Goal: Entertainment & Leisure: Consume media (video, audio)

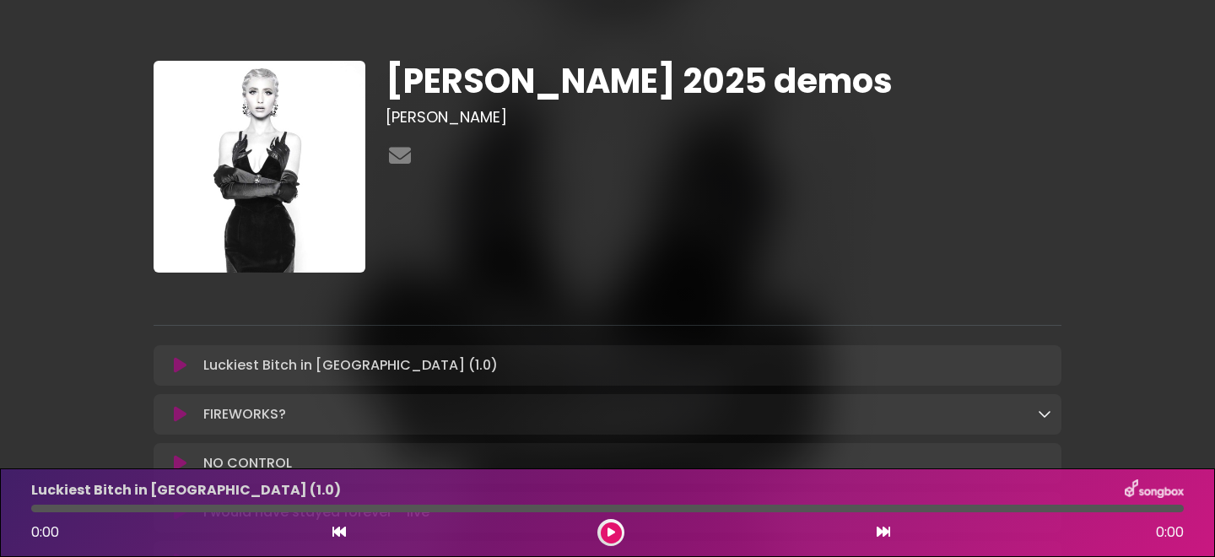
click at [262, 139] on img at bounding box center [260, 167] width 212 height 212
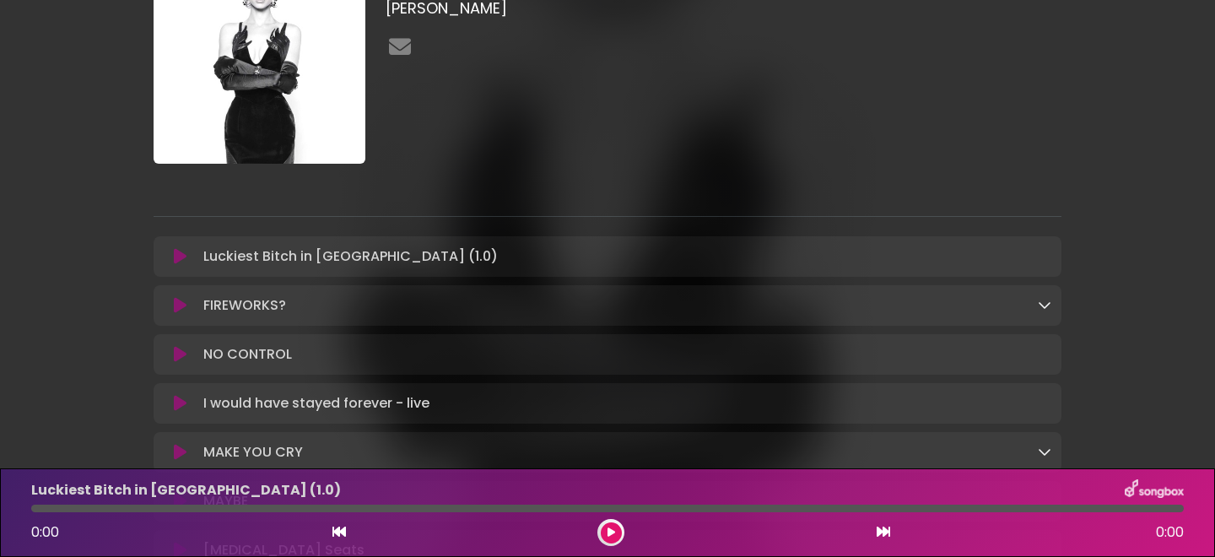
scroll to position [116, 0]
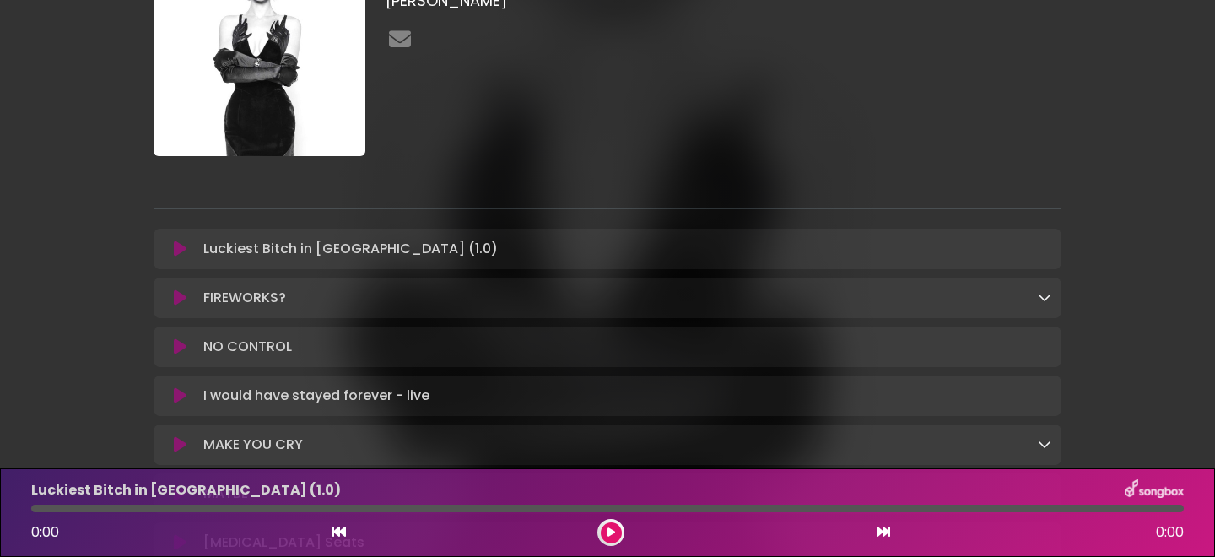
click at [178, 251] on icon at bounding box center [180, 248] width 13 height 17
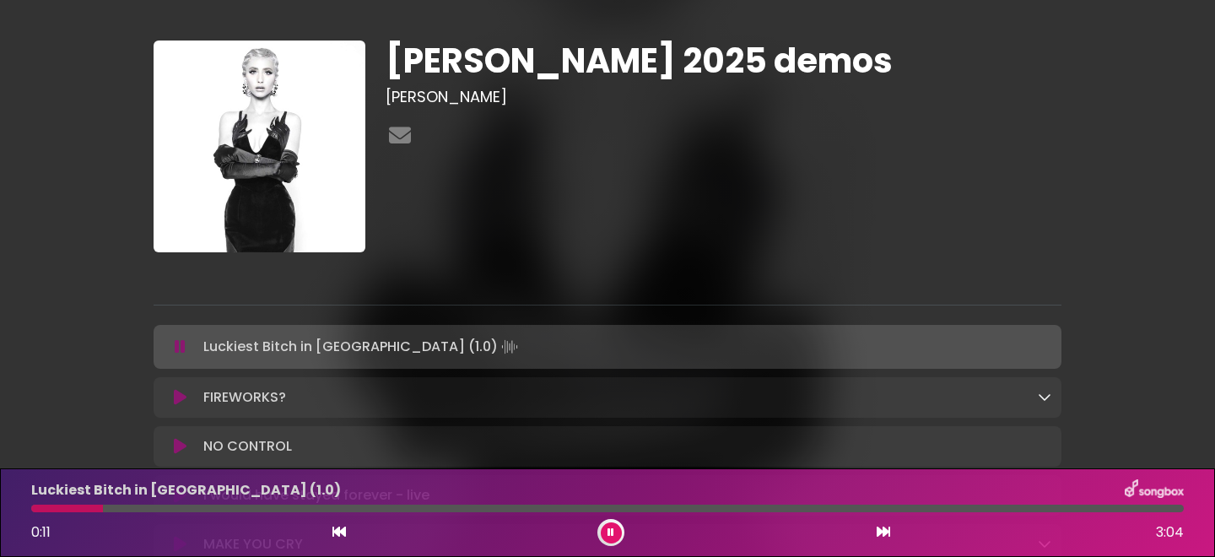
scroll to position [16, 0]
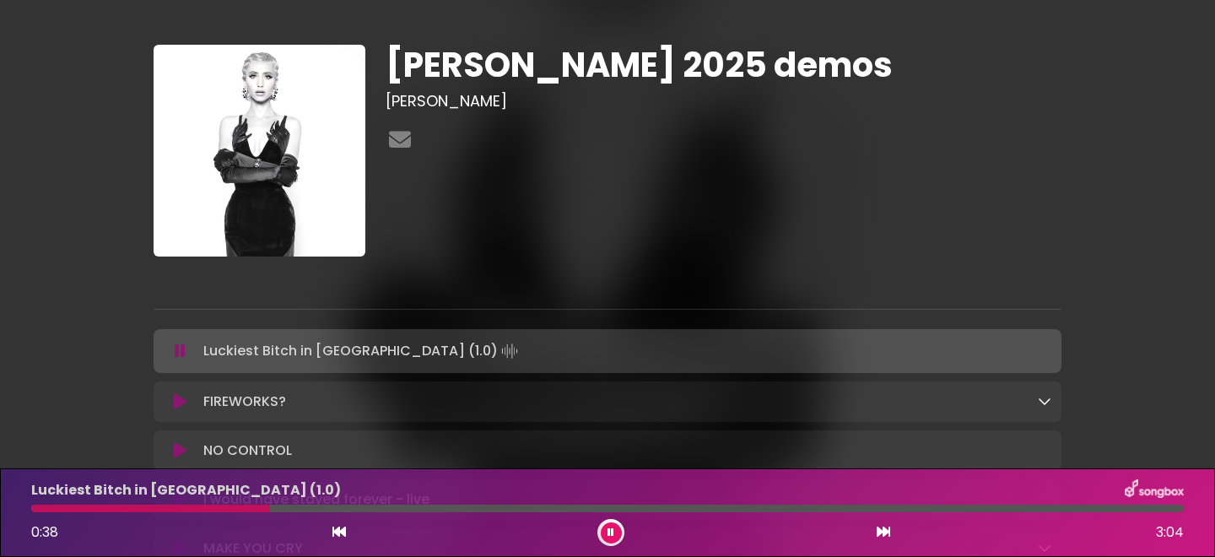
click at [609, 535] on icon at bounding box center [611, 532] width 7 height 10
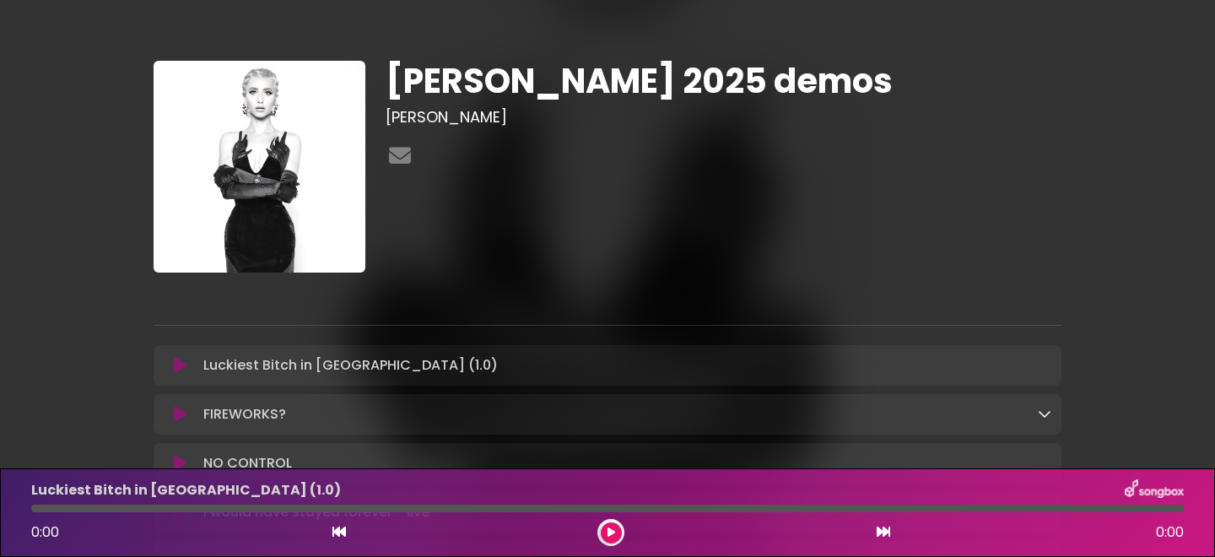
click at [252, 180] on img at bounding box center [260, 167] width 212 height 212
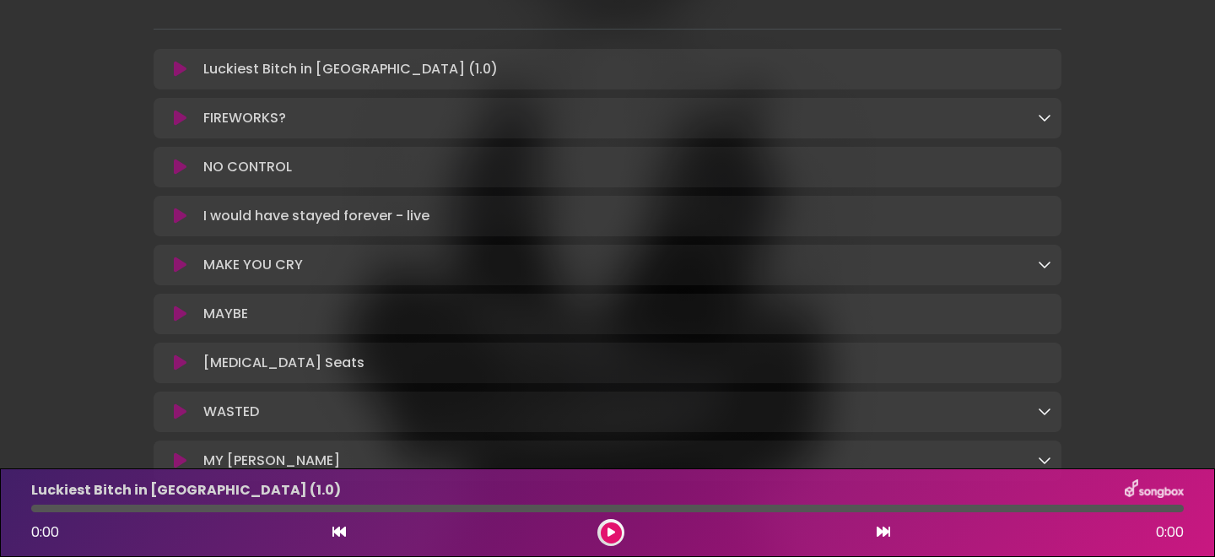
scroll to position [263, 0]
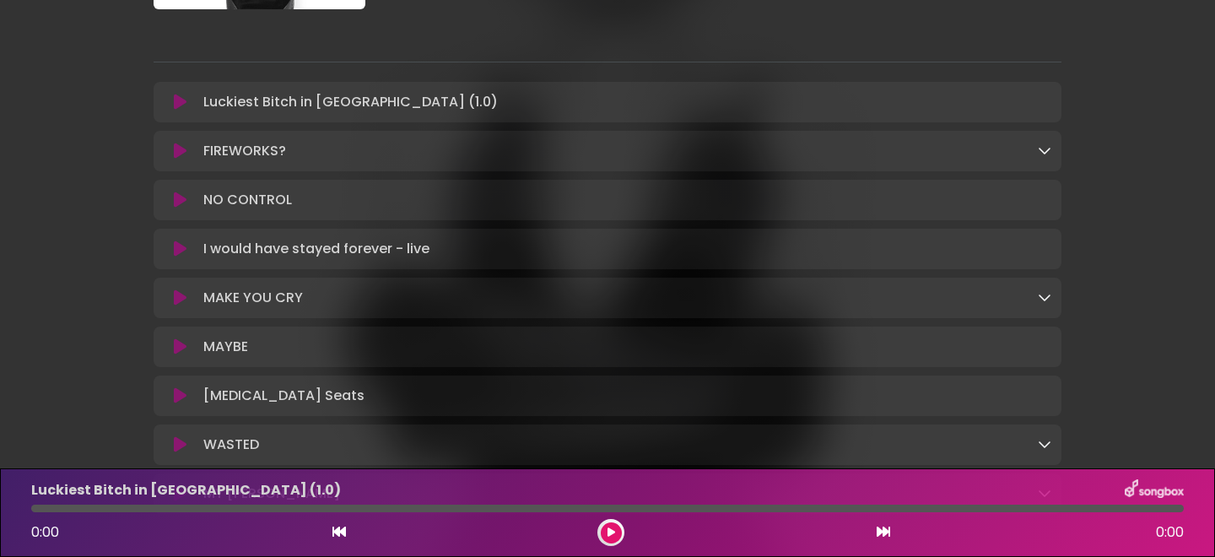
click at [176, 97] on icon at bounding box center [180, 102] width 13 height 17
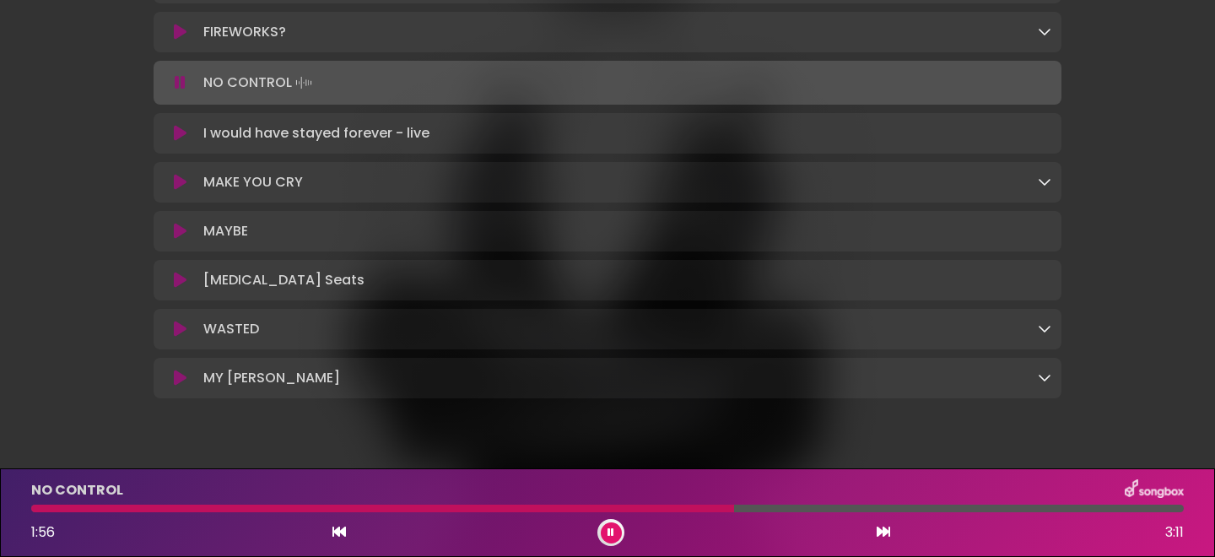
scroll to position [387, 0]
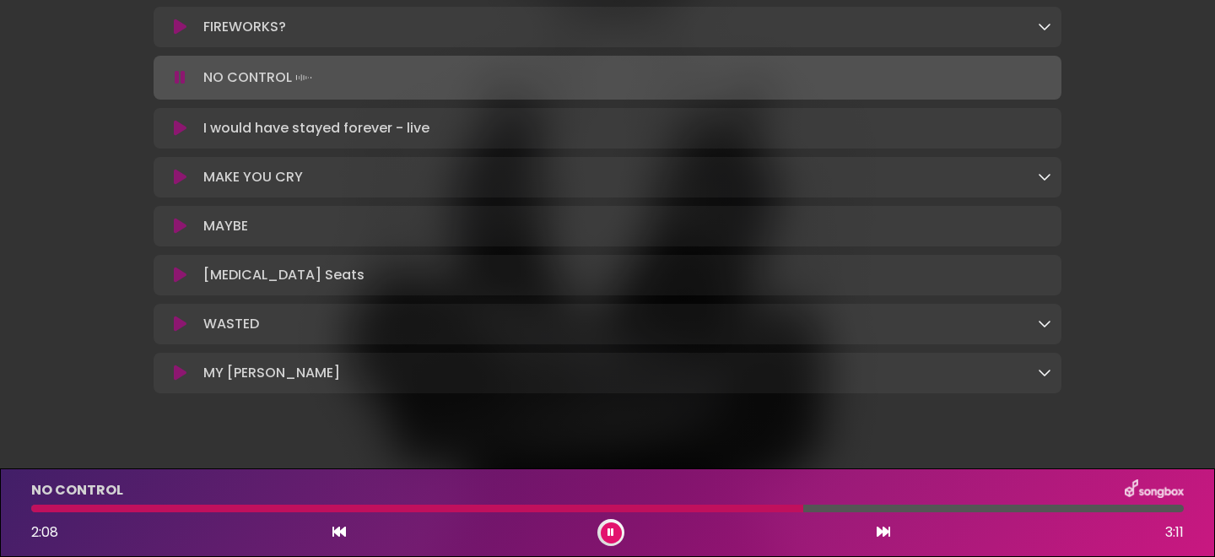
click at [179, 128] on icon at bounding box center [180, 128] width 13 height 17
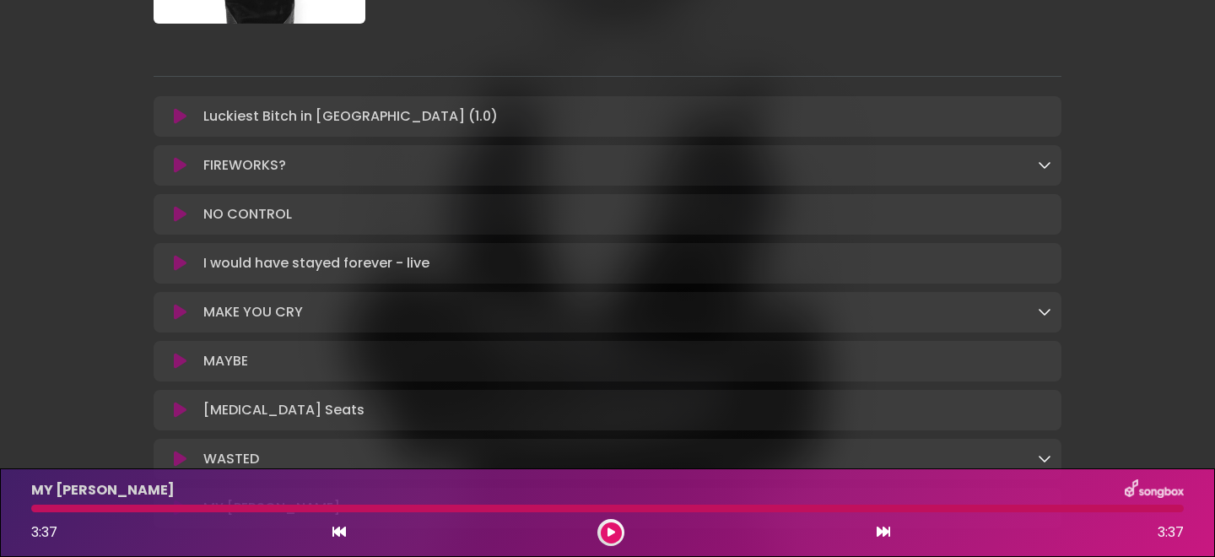
scroll to position [246, 0]
click at [174, 118] on icon at bounding box center [180, 119] width 13 height 17
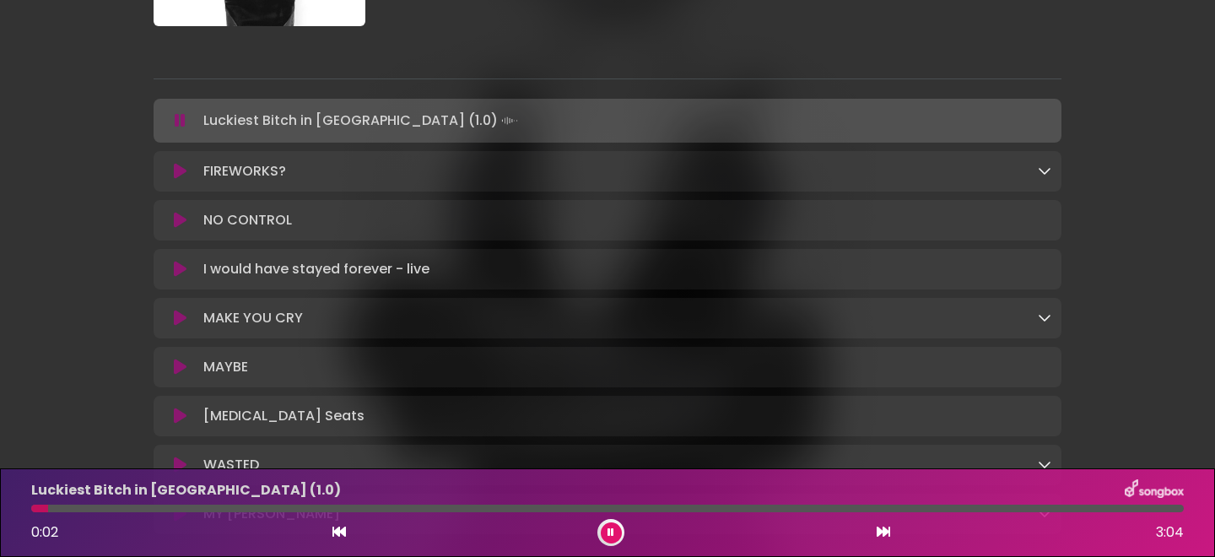
click at [174, 118] on button at bounding box center [180, 120] width 33 height 17
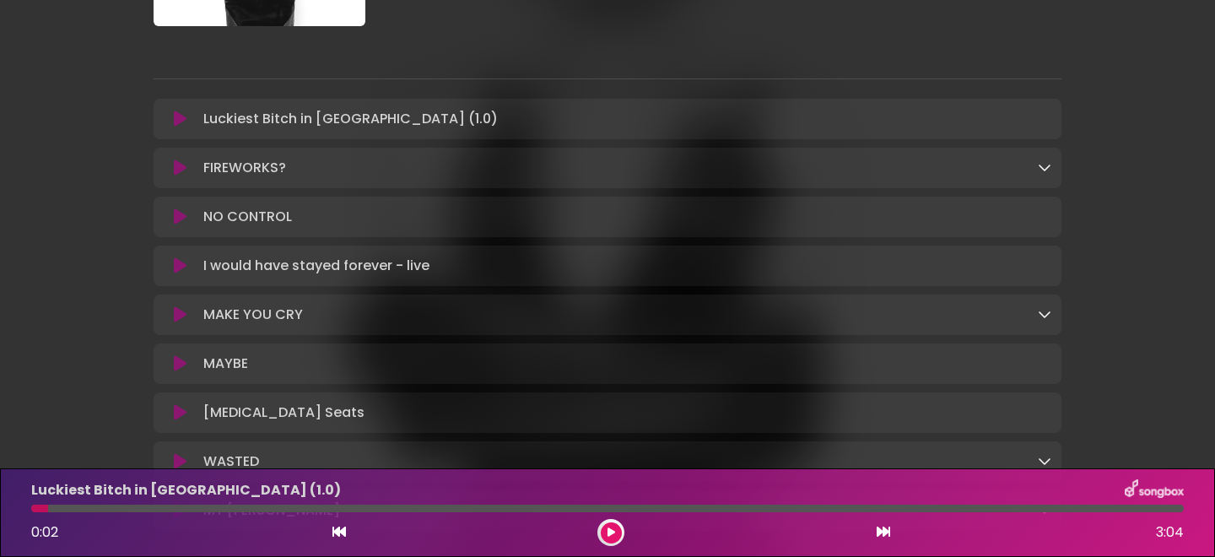
click at [186, 124] on button at bounding box center [180, 119] width 33 height 17
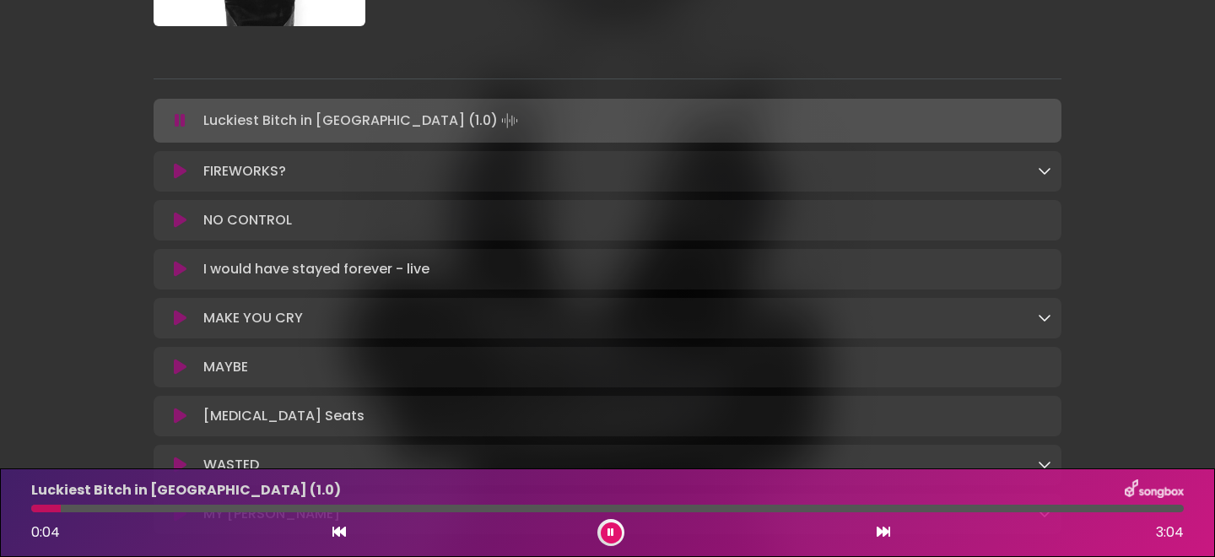
click at [178, 170] on icon at bounding box center [180, 171] width 13 height 17
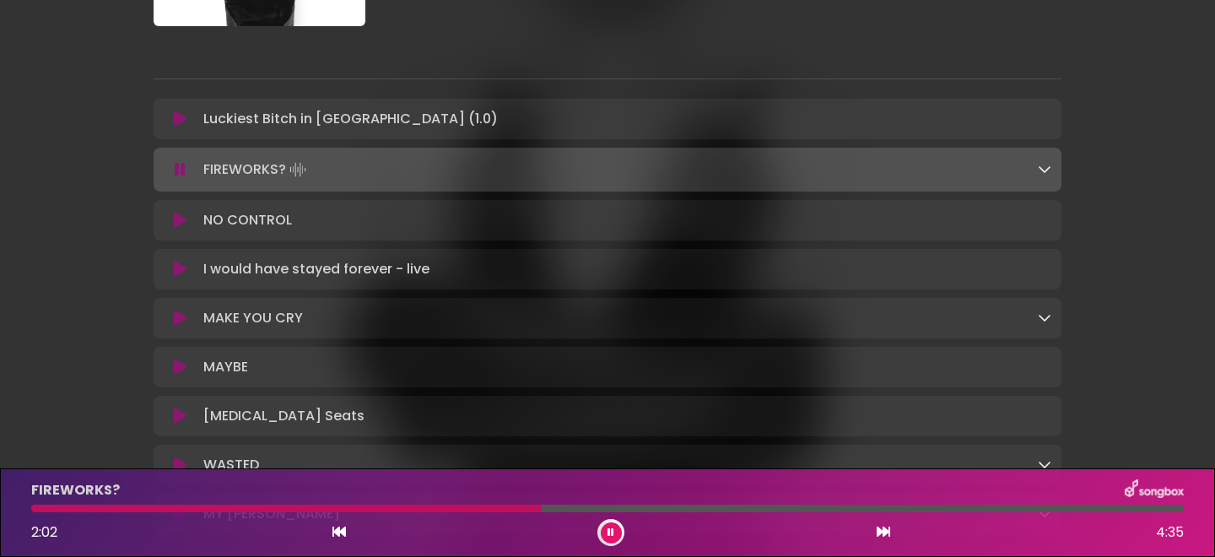
click at [177, 165] on icon at bounding box center [180, 169] width 11 height 17
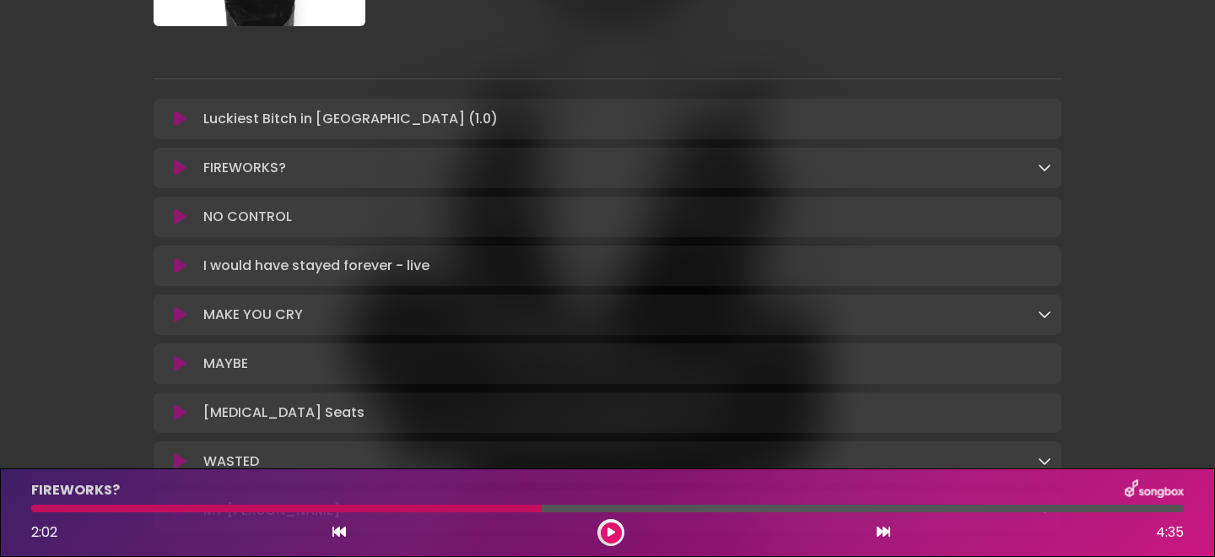
click at [180, 218] on icon at bounding box center [180, 216] width 13 height 17
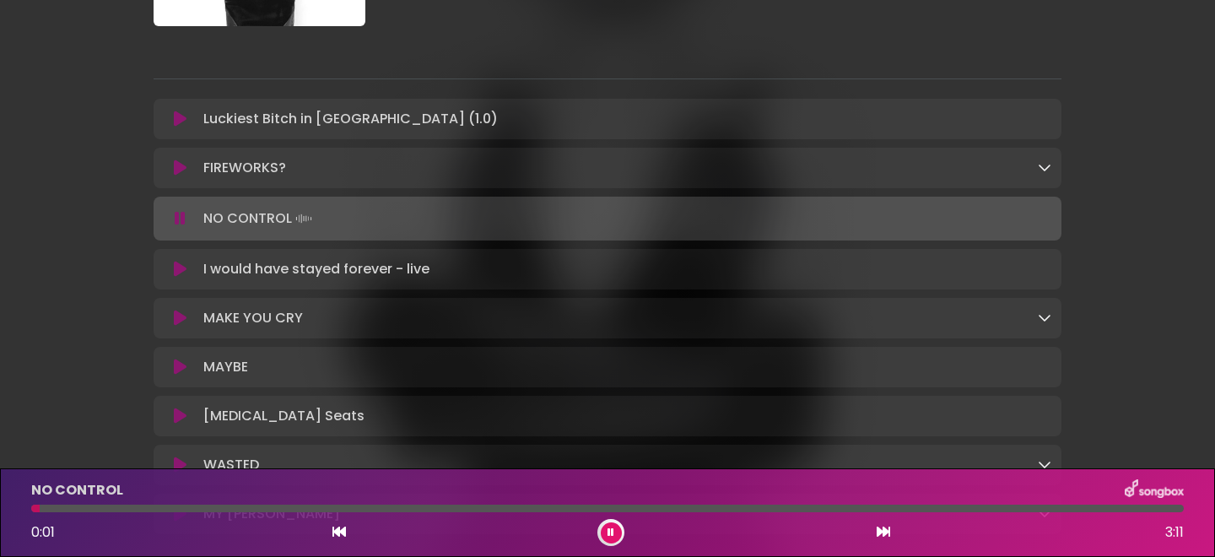
click at [178, 171] on icon at bounding box center [180, 167] width 13 height 17
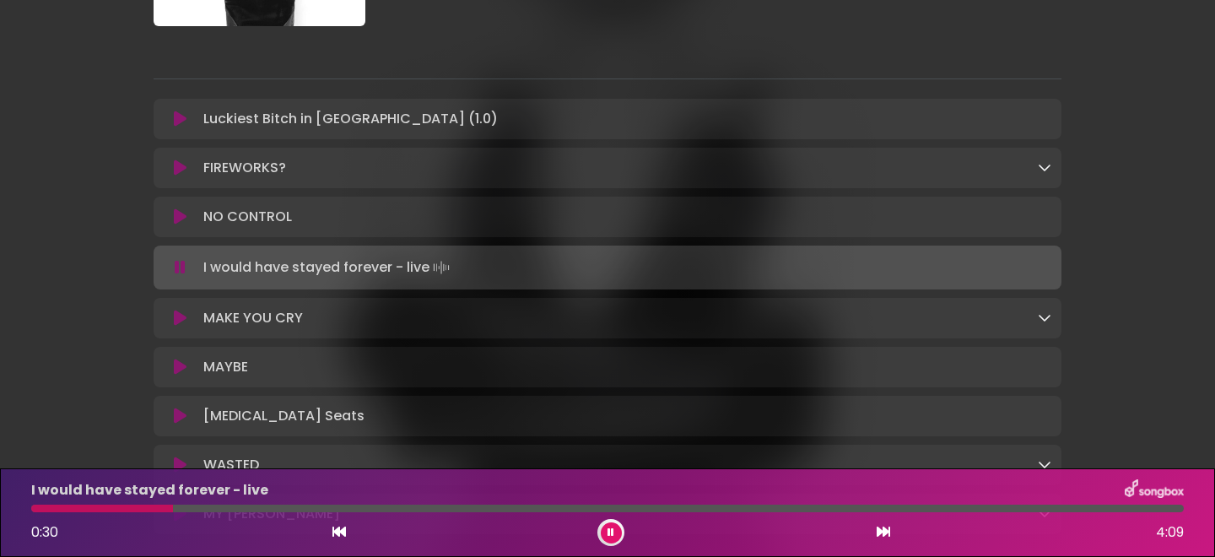
click at [183, 268] on icon at bounding box center [180, 267] width 11 height 17
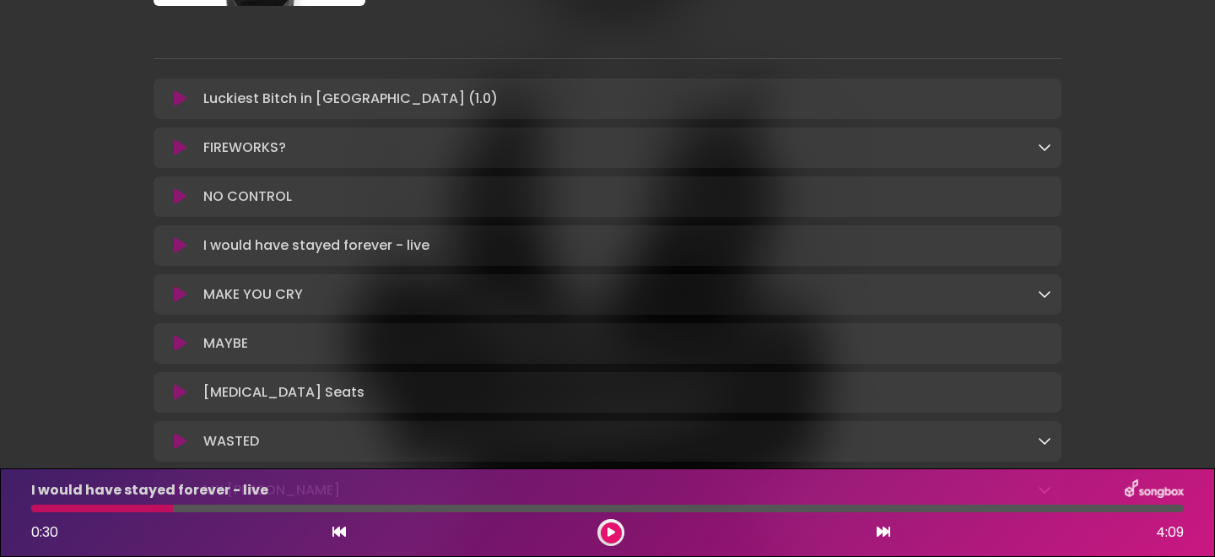
scroll to position [327, 0]
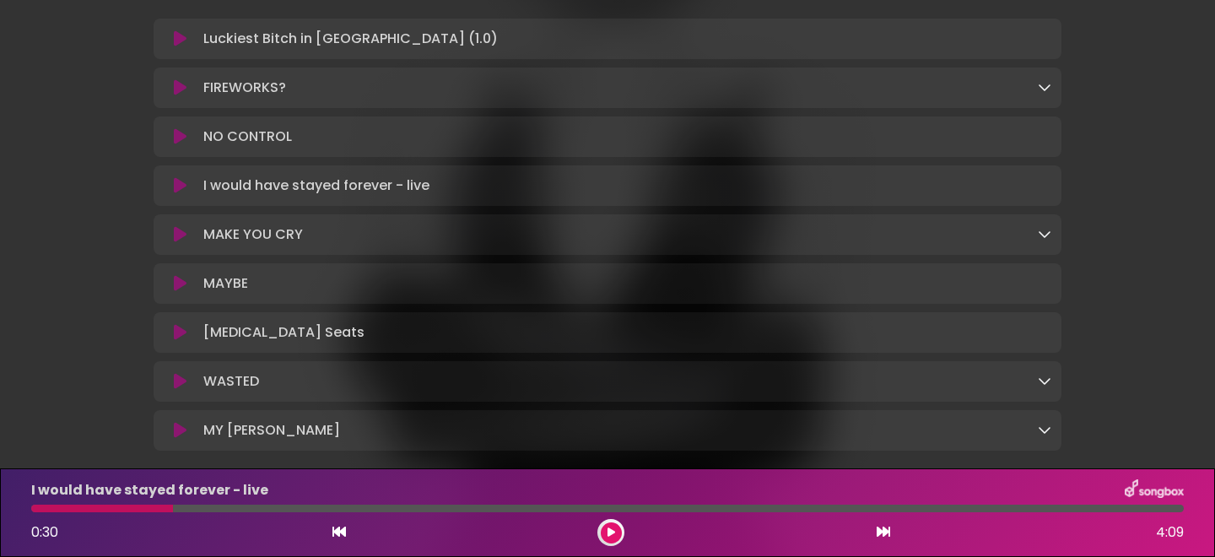
click at [180, 182] on icon at bounding box center [180, 185] width 13 height 17
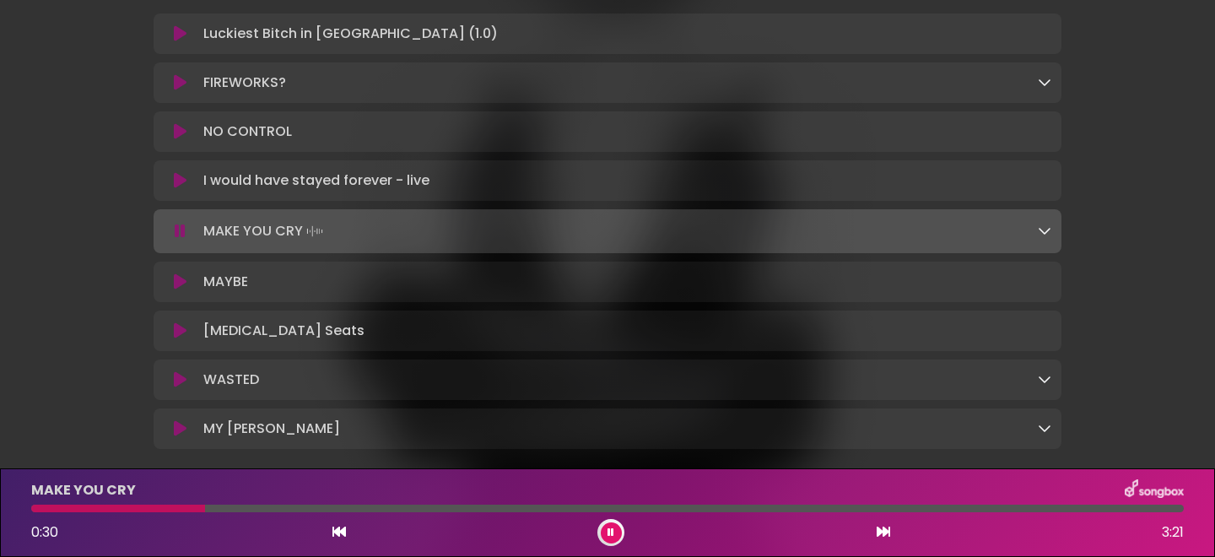
scroll to position [331, 0]
